Goal: Task Accomplishment & Management: Manage account settings

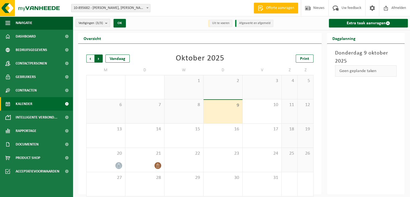
click at [88, 59] on span "Vorige" at bounding box center [90, 58] width 8 height 8
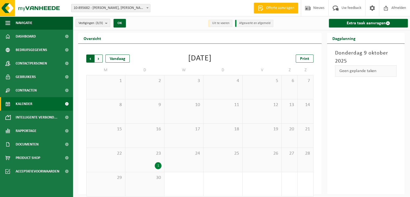
click at [100, 61] on span "Volgende" at bounding box center [99, 58] width 8 height 8
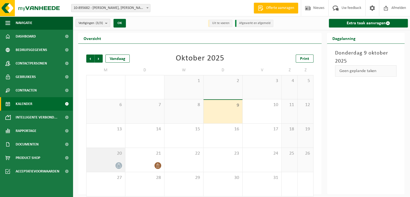
click at [116, 165] on span at bounding box center [118, 165] width 7 height 7
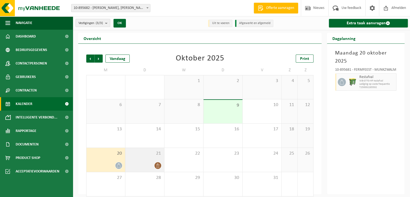
click at [142, 164] on div at bounding box center [144, 165] width 33 height 7
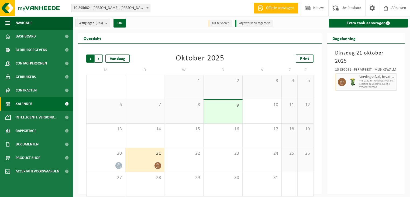
click at [98, 57] on span "Volgende" at bounding box center [99, 58] width 8 height 8
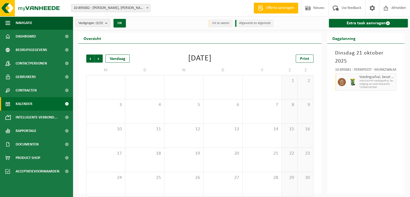
click at [98, 57] on span "Volgende" at bounding box center [99, 58] width 8 height 8
click at [158, 142] on icon at bounding box center [157, 141] width 3 height 5
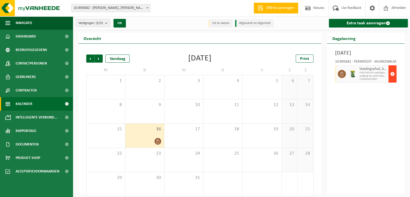
click at [394, 79] on span "button" at bounding box center [393, 74] width 4 height 11
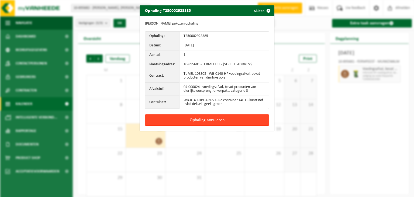
click at [232, 126] on button "Ophaling annuleren" at bounding box center [207, 119] width 124 height 11
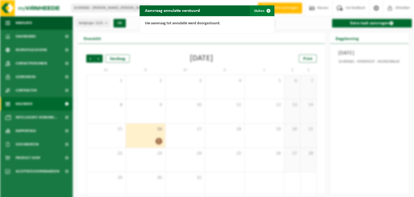
click at [255, 11] on button "Sluiten" at bounding box center [262, 10] width 24 height 11
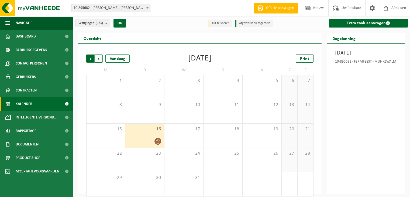
click at [100, 60] on span "Volgende" at bounding box center [99, 58] width 8 height 8
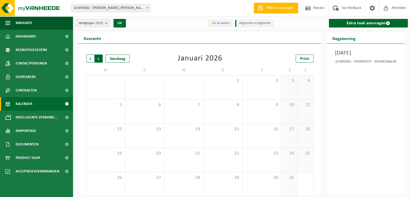
click at [89, 60] on span "Vorige" at bounding box center [90, 58] width 8 height 8
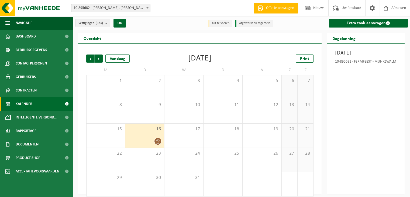
click at [89, 60] on span "Vorige" at bounding box center [90, 58] width 8 height 8
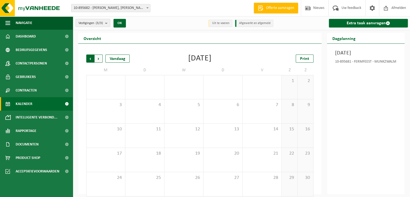
click at [102, 60] on span "Volgende" at bounding box center [99, 58] width 8 height 8
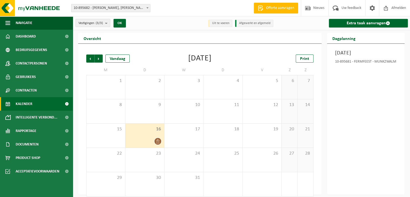
click at [102, 60] on span "Volgende" at bounding box center [99, 58] width 8 height 8
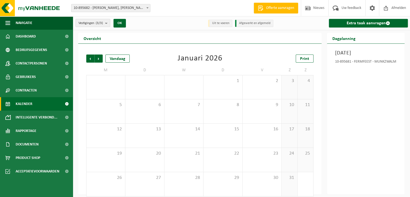
click at [102, 60] on span "Volgende" at bounding box center [99, 58] width 8 height 8
click at [91, 59] on span "Vorige" at bounding box center [90, 58] width 8 height 8
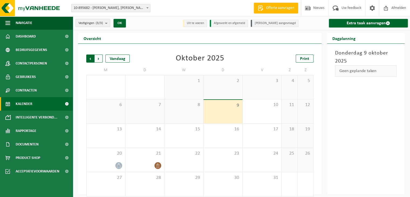
click at [99, 57] on span "Volgende" at bounding box center [99, 58] width 8 height 8
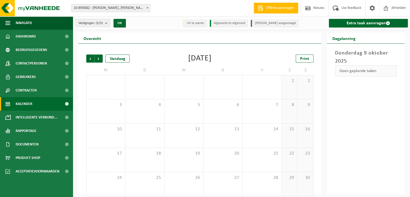
click at [99, 57] on span "Volgende" at bounding box center [99, 58] width 8 height 8
click at [91, 59] on span "Vorige" at bounding box center [90, 58] width 8 height 8
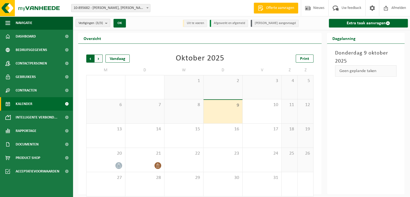
click at [100, 57] on span "Volgende" at bounding box center [99, 58] width 8 height 8
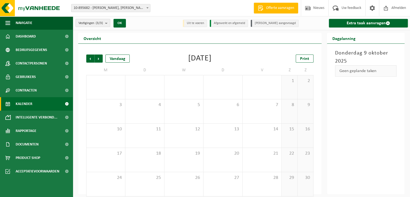
click at [100, 57] on span "Volgende" at bounding box center [99, 58] width 8 height 8
